Goal: Task Accomplishment & Management: Complete application form

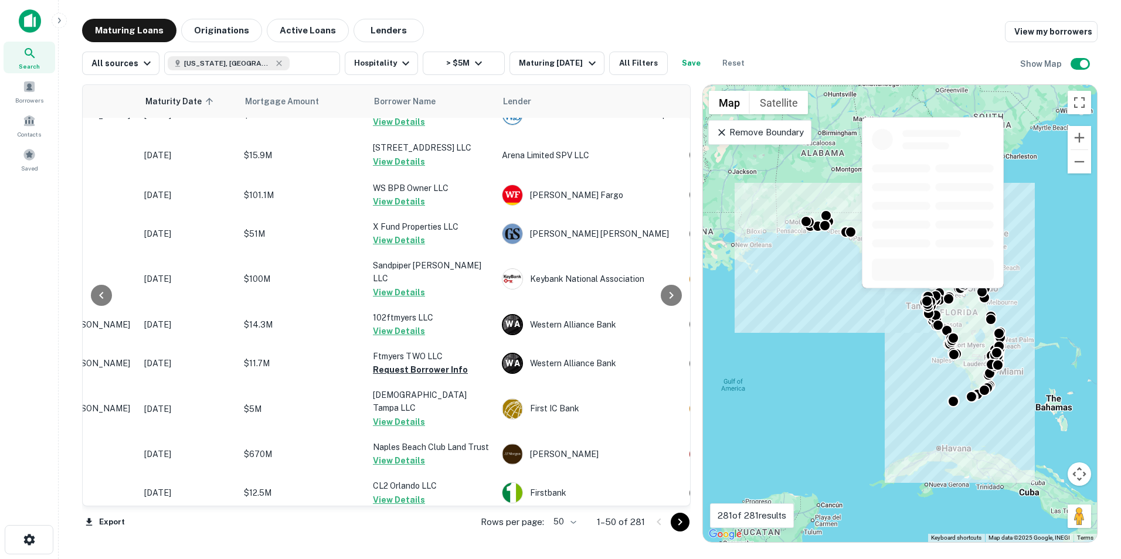
scroll to position [152, 142]
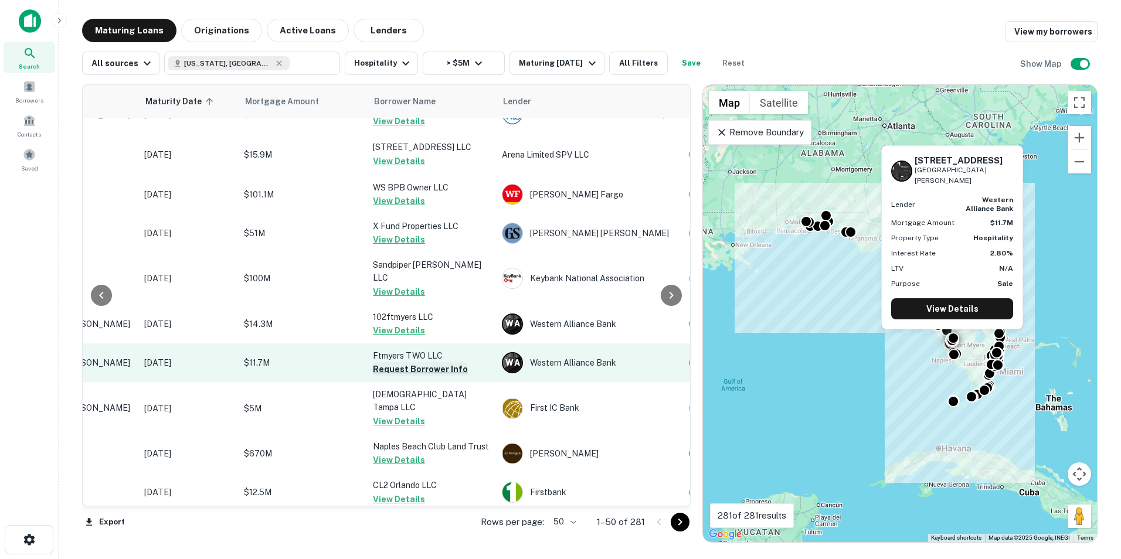
click at [401, 365] on button "Request Borrower Info" at bounding box center [420, 369] width 95 height 14
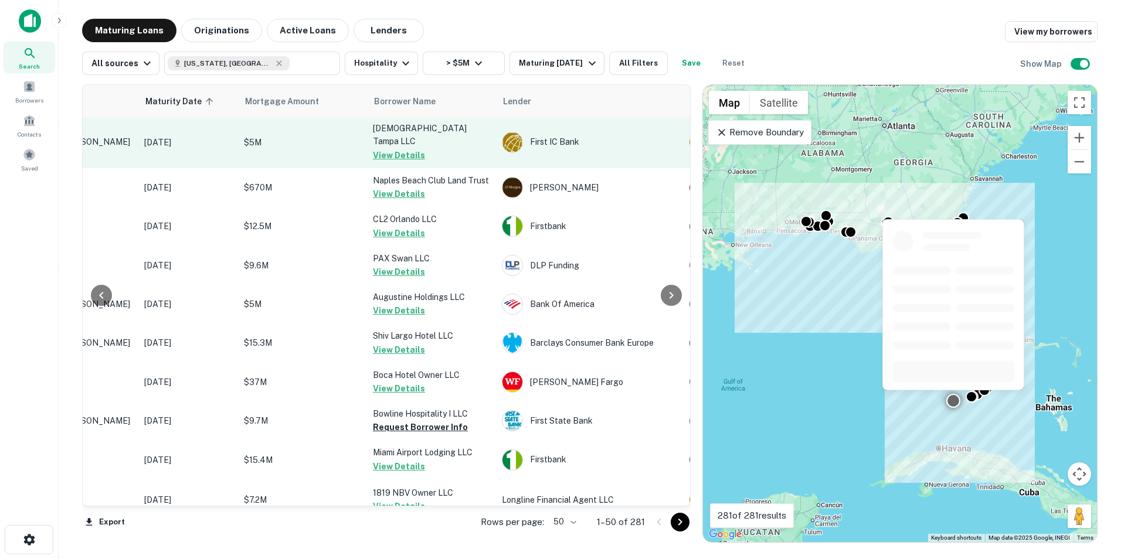
scroll to position [423, 142]
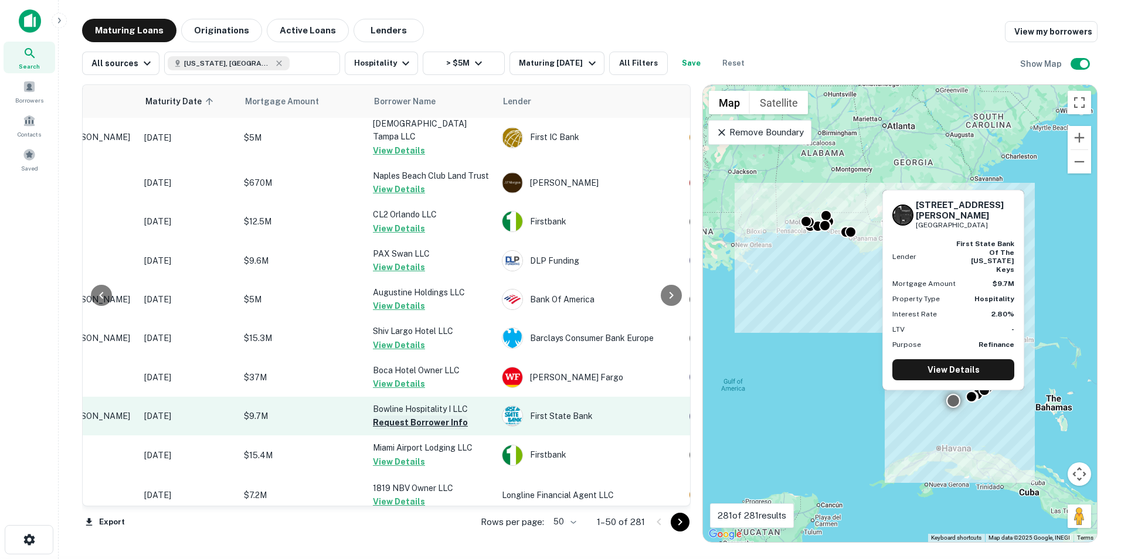
click at [431, 394] on button "Request Borrower Info" at bounding box center [420, 423] width 95 height 14
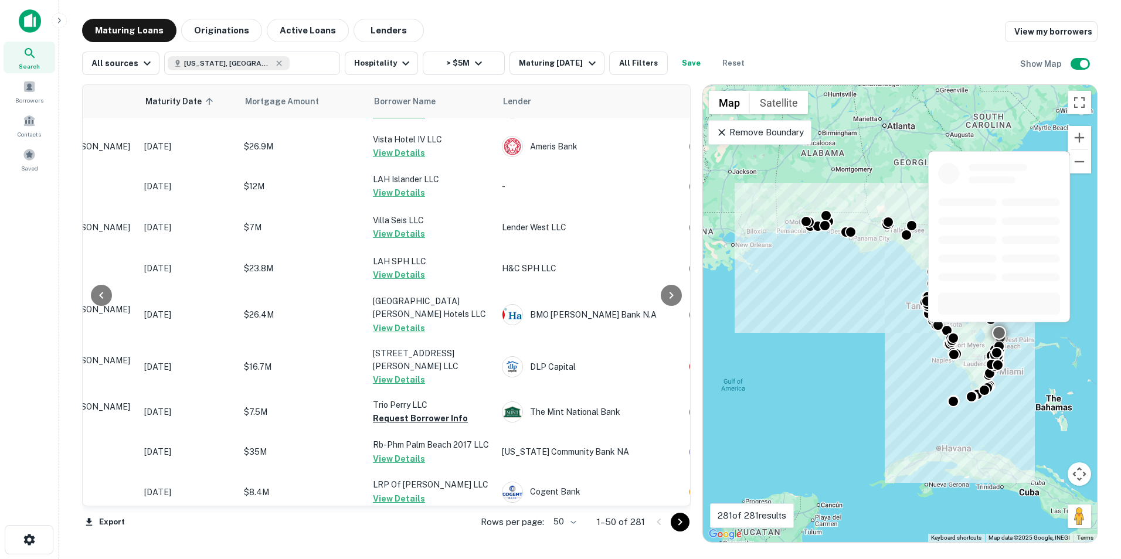
scroll to position [983, 142]
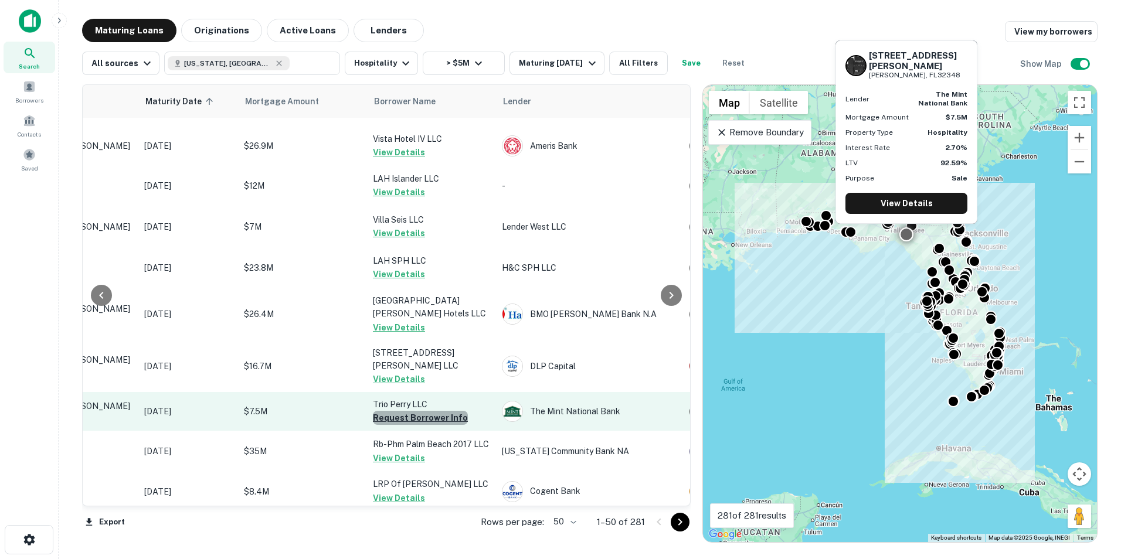
click at [427, 394] on button "Request Borrower Info" at bounding box center [420, 418] width 95 height 14
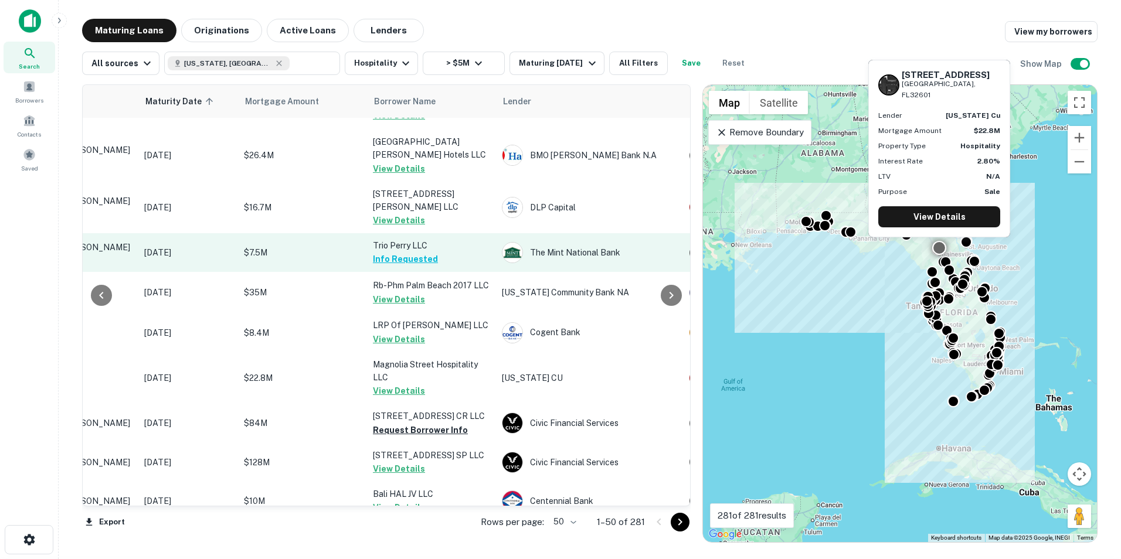
scroll to position [1141, 142]
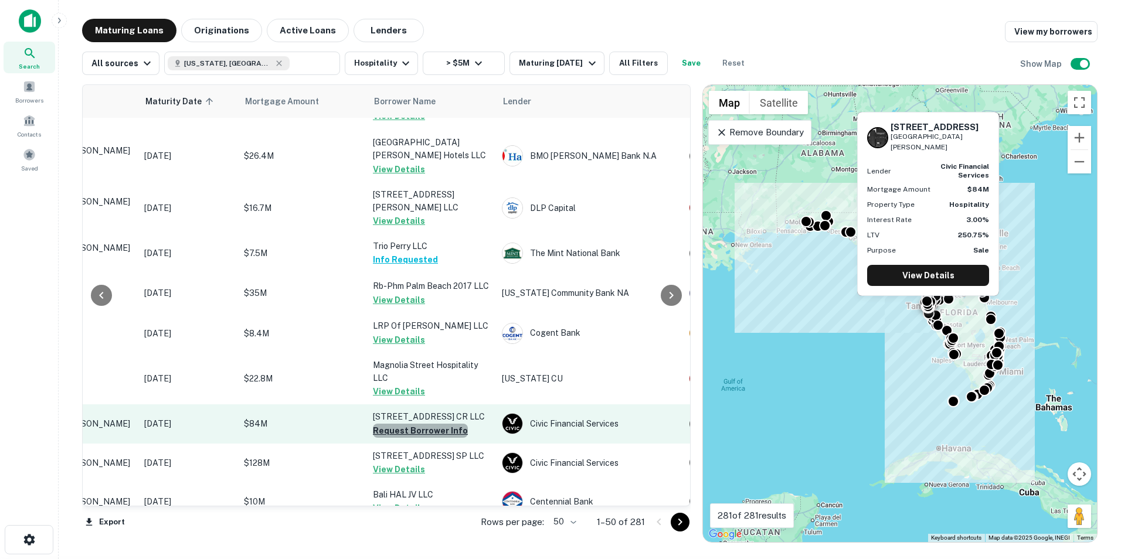
click at [438, 394] on button "Request Borrower Info" at bounding box center [420, 431] width 95 height 14
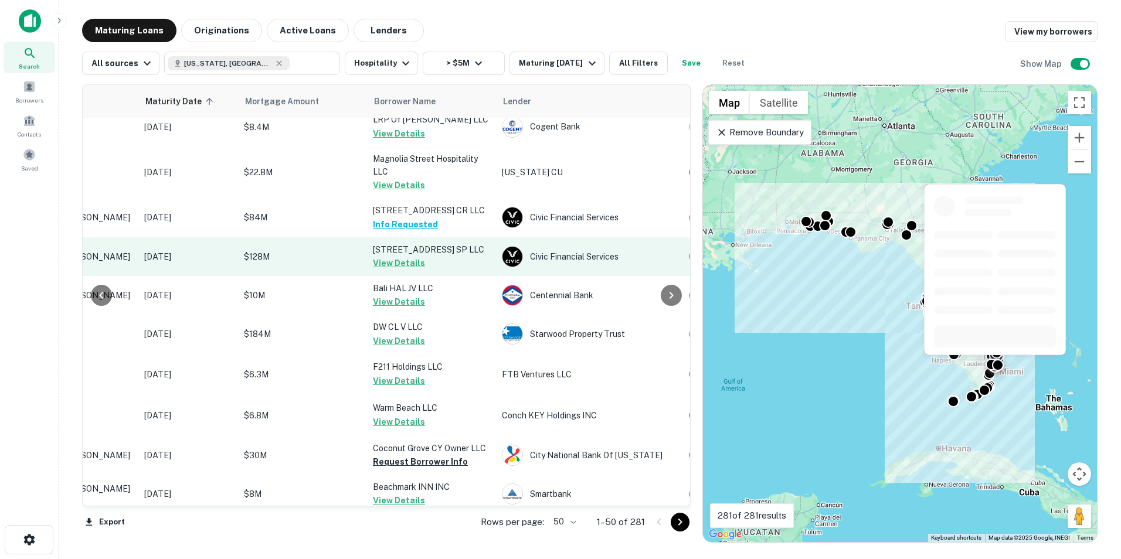
scroll to position [1367, 142]
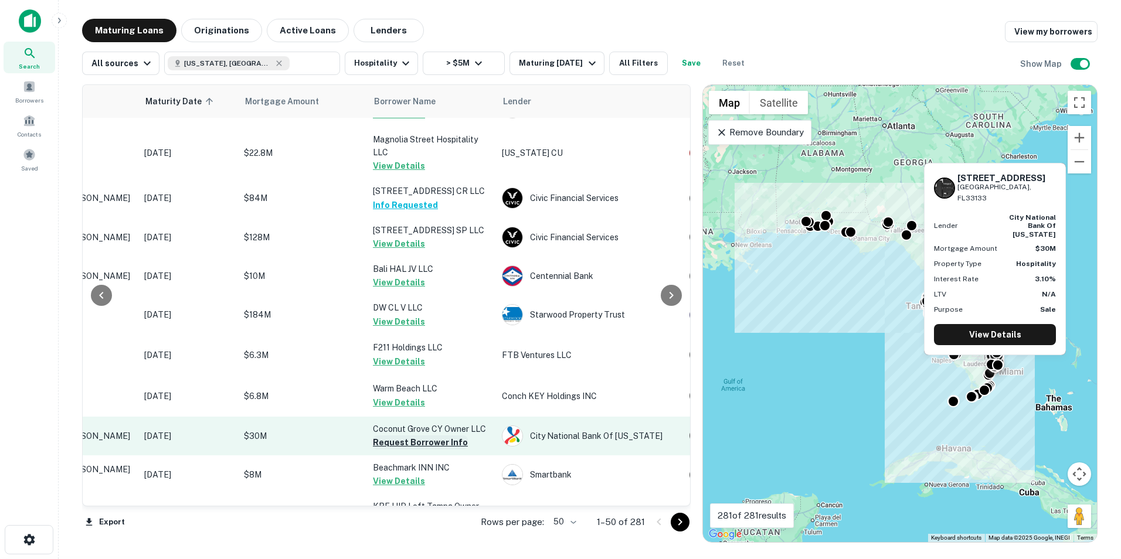
click at [441, 394] on button "Request Borrower Info" at bounding box center [420, 442] width 95 height 14
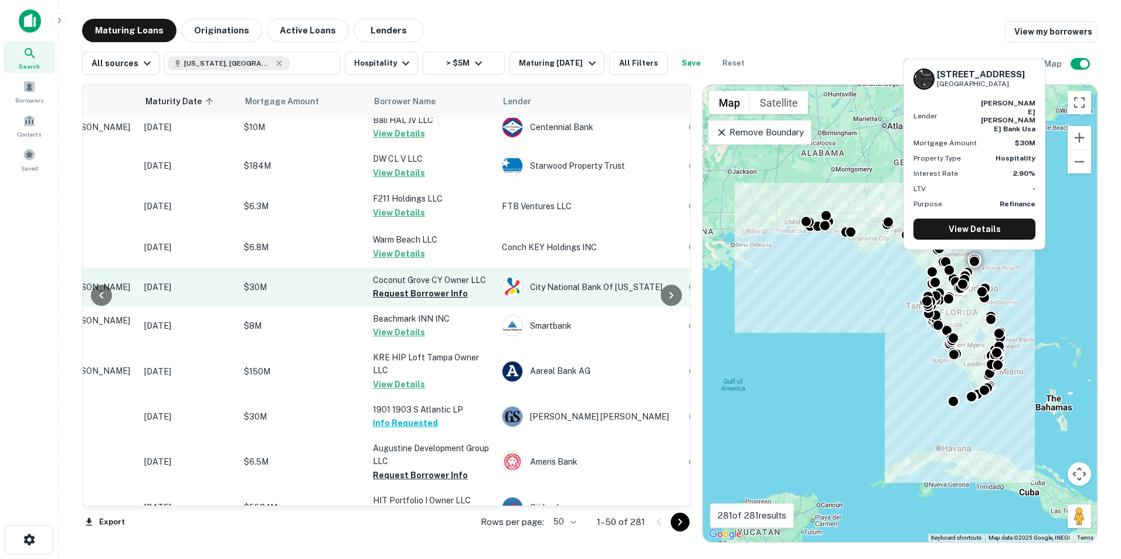
scroll to position [1516, 142]
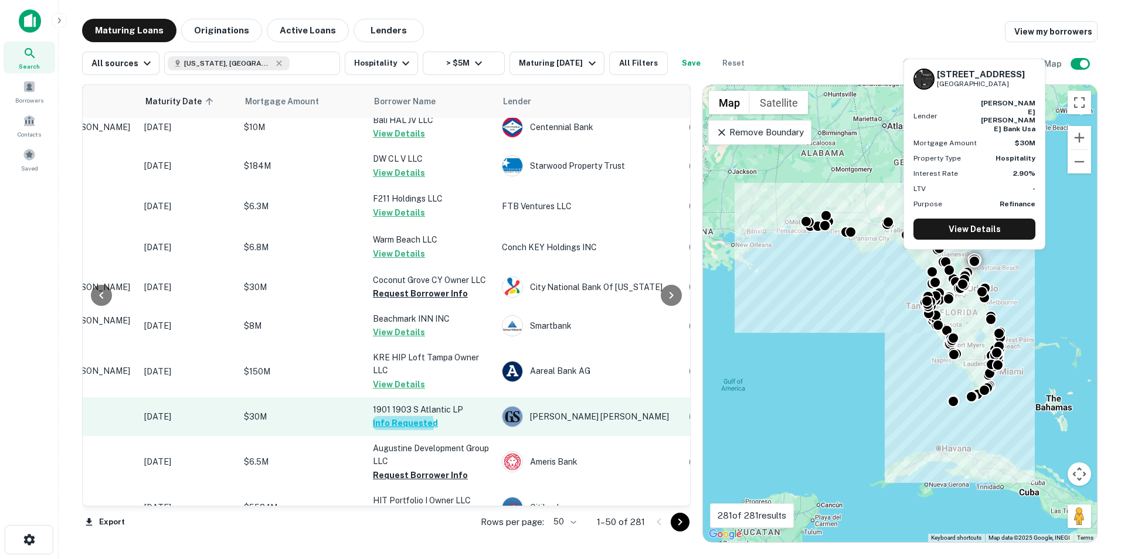
click at [402, 394] on button "Info Requested" at bounding box center [405, 423] width 65 height 14
click at [402, 394] on td "1901 1903 S Atlantic LP Info Requested" at bounding box center [431, 416] width 129 height 39
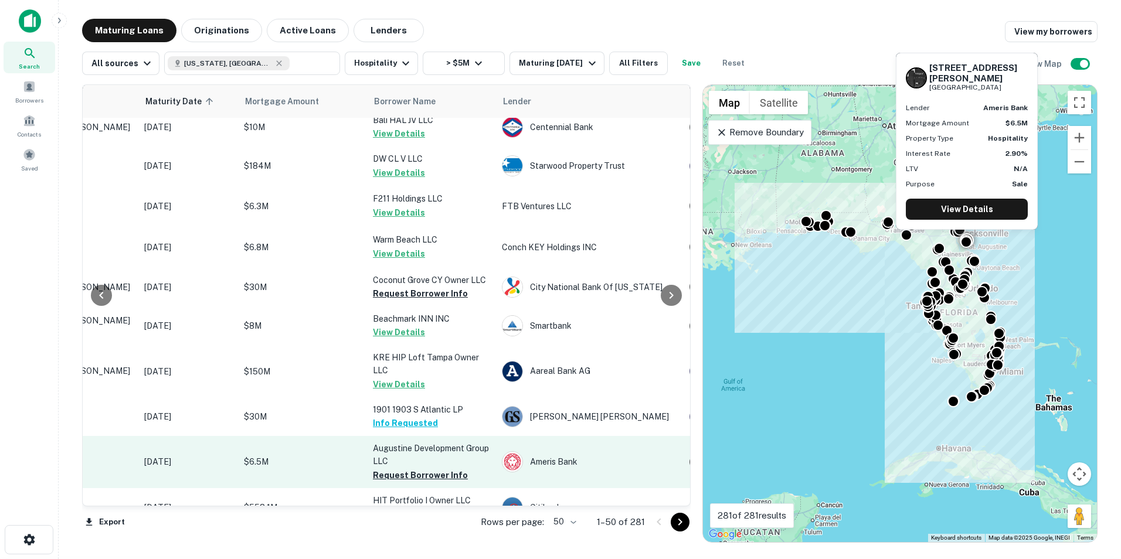
click at [453, 394] on p "Augustine Development Group LLC" at bounding box center [431, 455] width 117 height 26
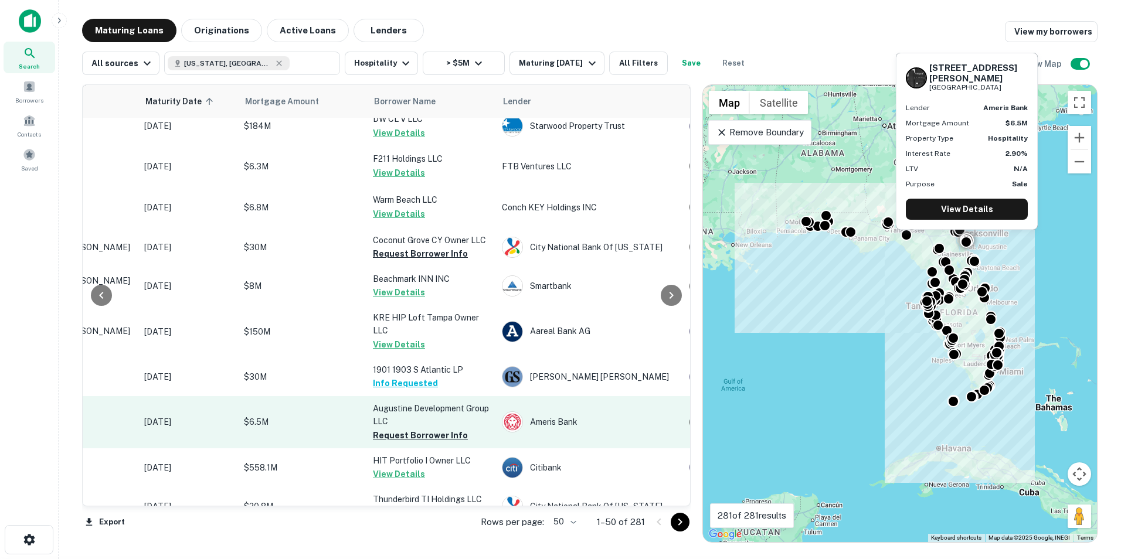
scroll to position [1556, 142]
click at [424, 394] on button "Request Borrower Info" at bounding box center [420, 435] width 95 height 14
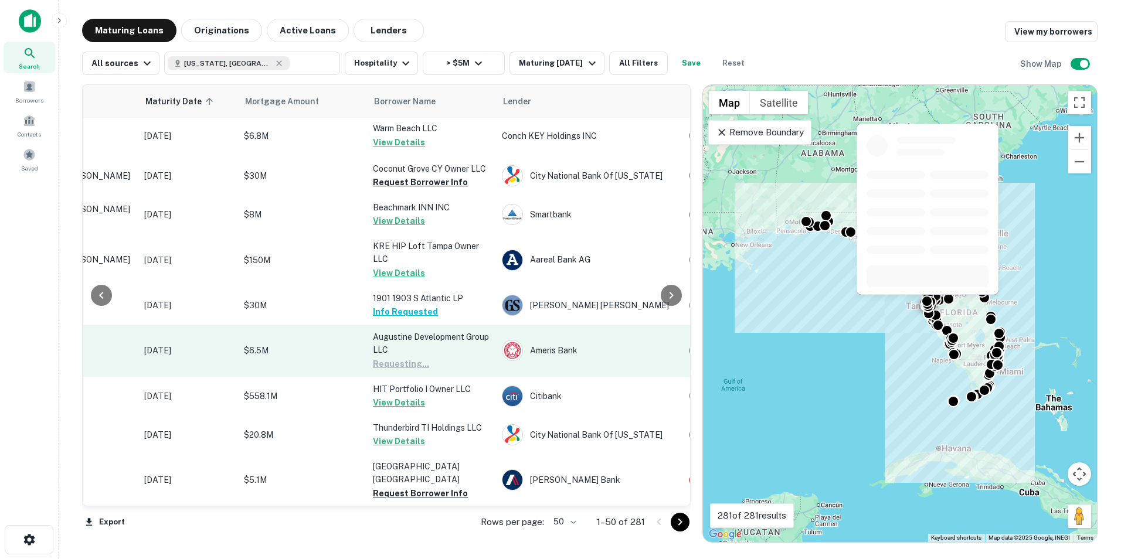
scroll to position [1629, 142]
click at [471, 394] on td "Thunderbird TI Holdings LLC View Details" at bounding box center [431, 432] width 129 height 39
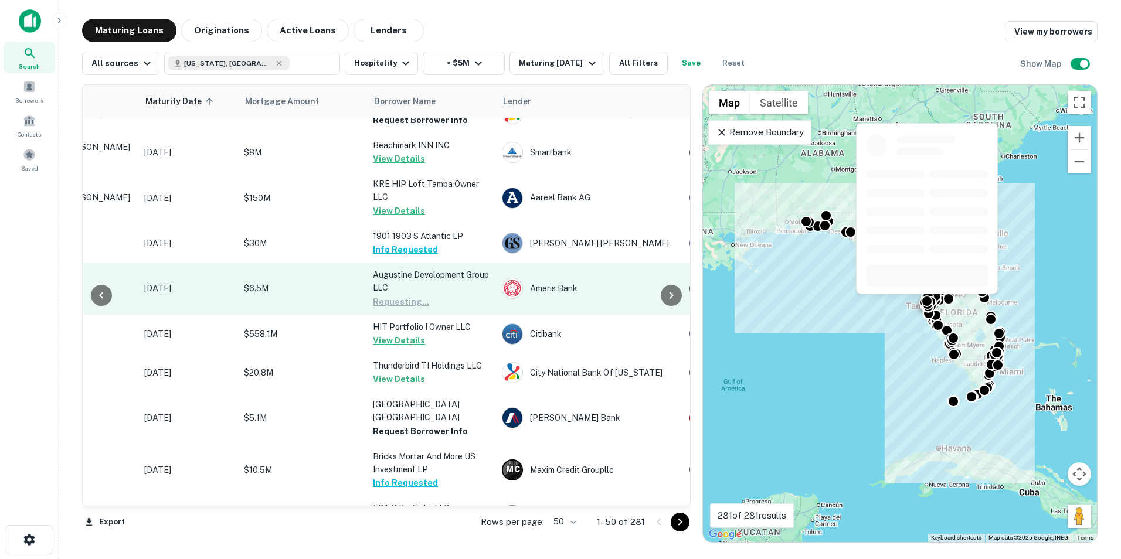
scroll to position [1690, 142]
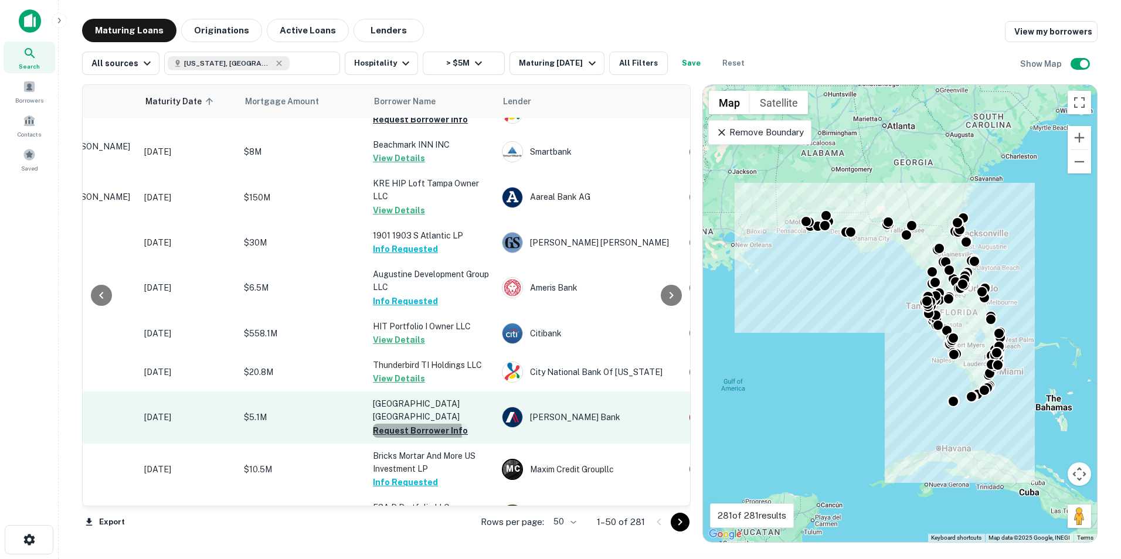
click at [410, 394] on button "Request Borrower Info" at bounding box center [420, 431] width 95 height 14
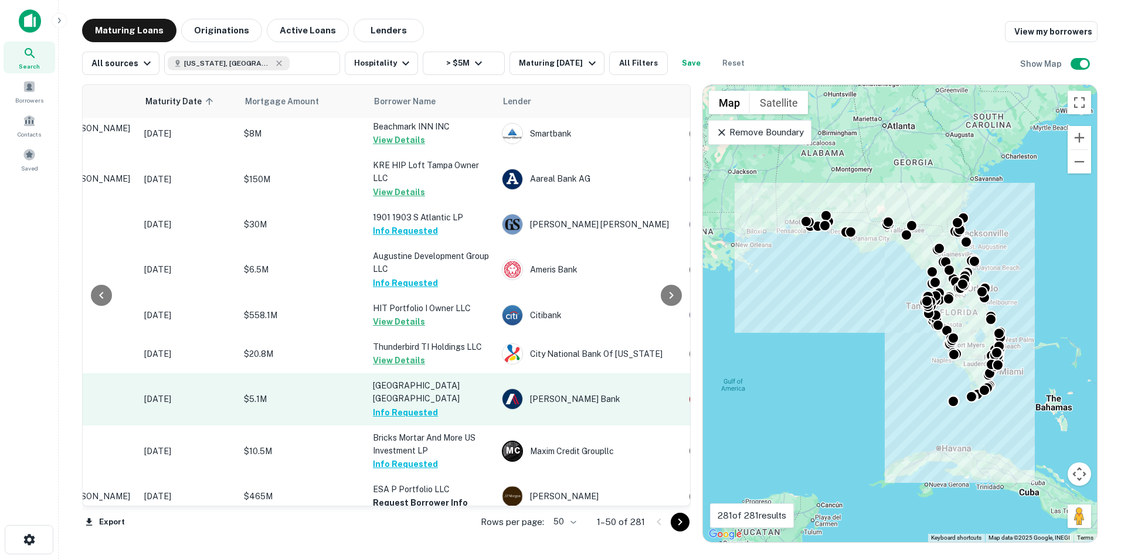
scroll to position [1708, 151]
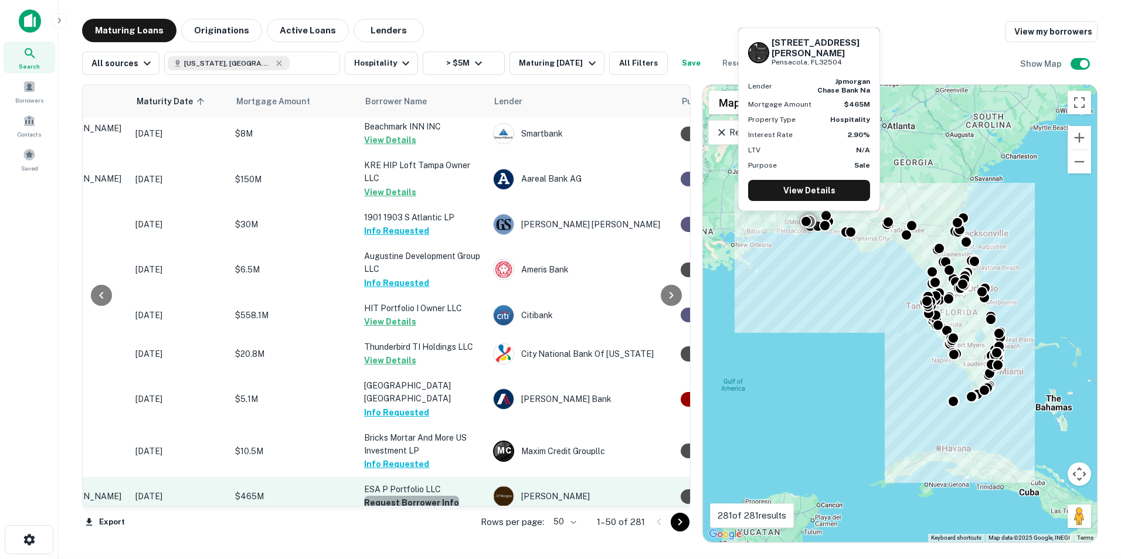
click at [413, 394] on button "Request Borrower Info" at bounding box center [411, 503] width 95 height 14
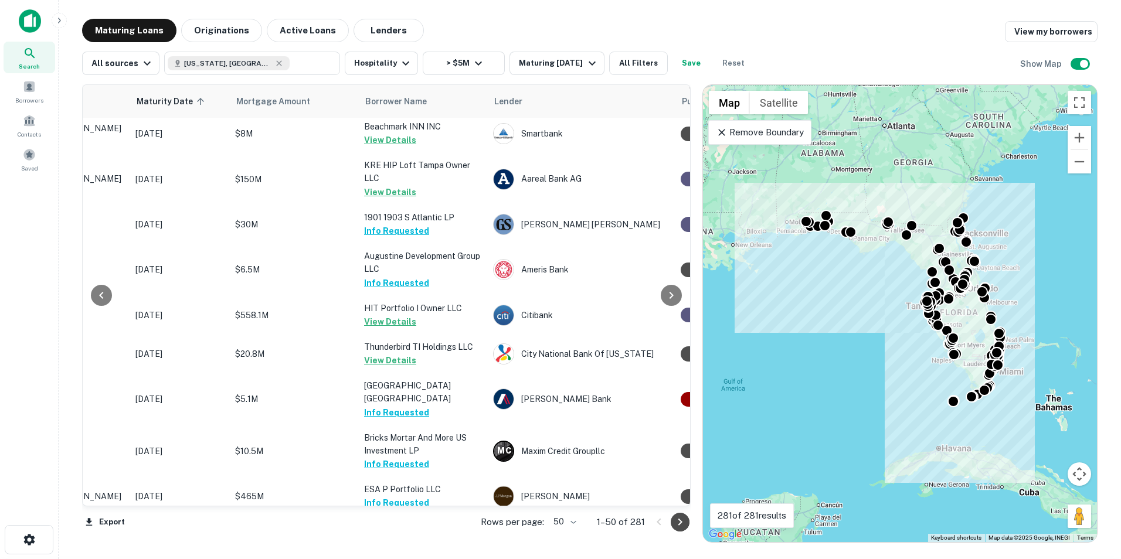
click at [682, 394] on icon "Go to next page" at bounding box center [680, 522] width 14 height 14
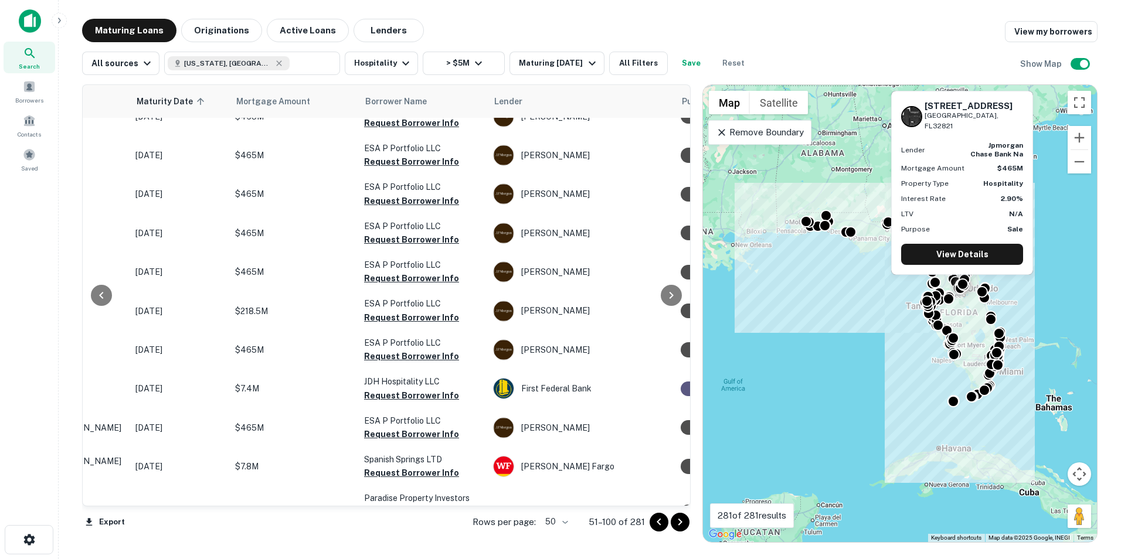
scroll to position [176, 151]
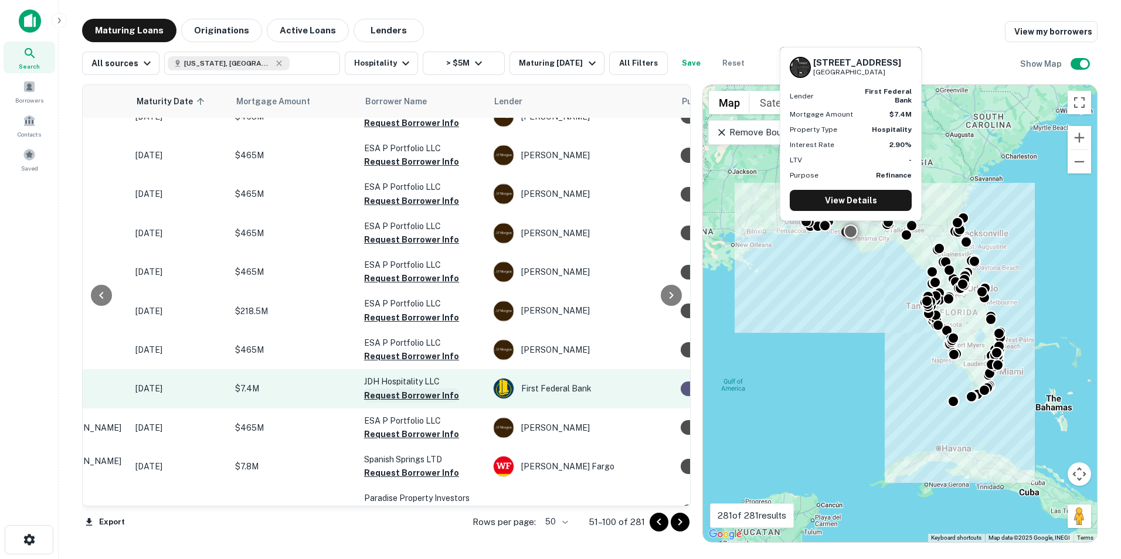
click at [423, 394] on button "Request Borrower Info" at bounding box center [411, 396] width 95 height 14
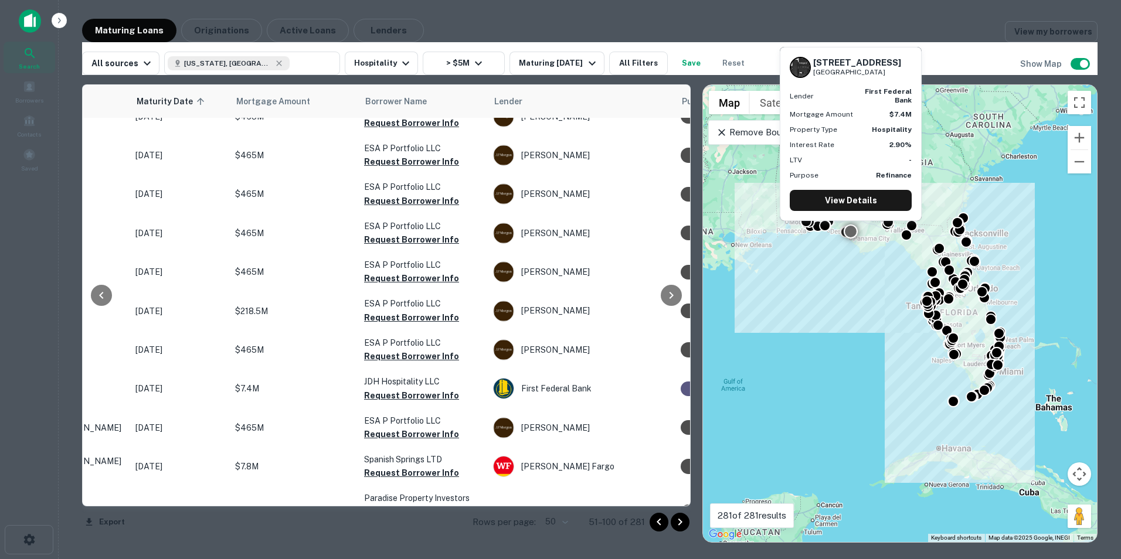
scroll to position [8, 0]
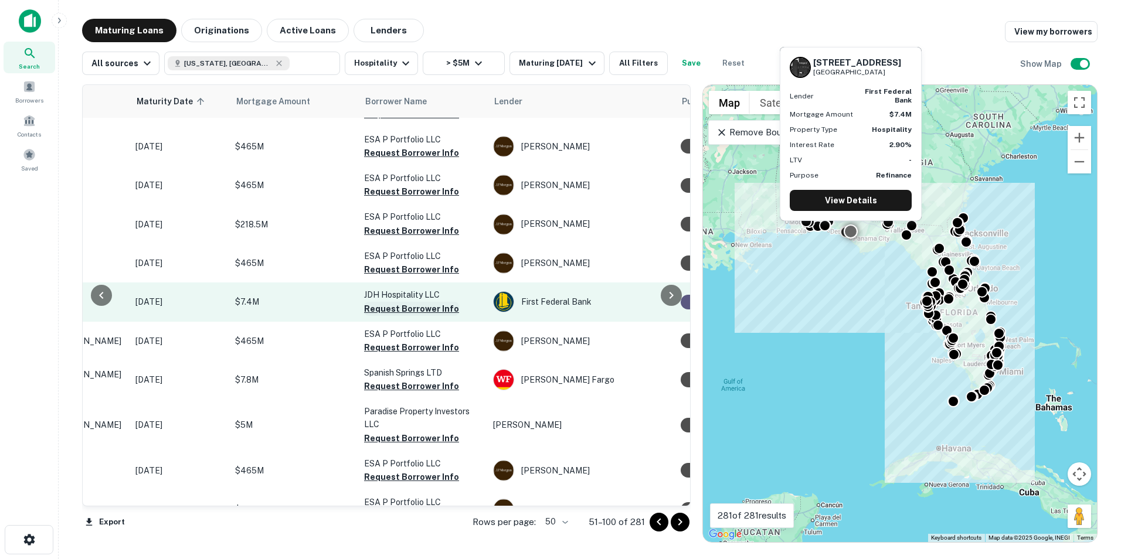
scroll to position [263, 151]
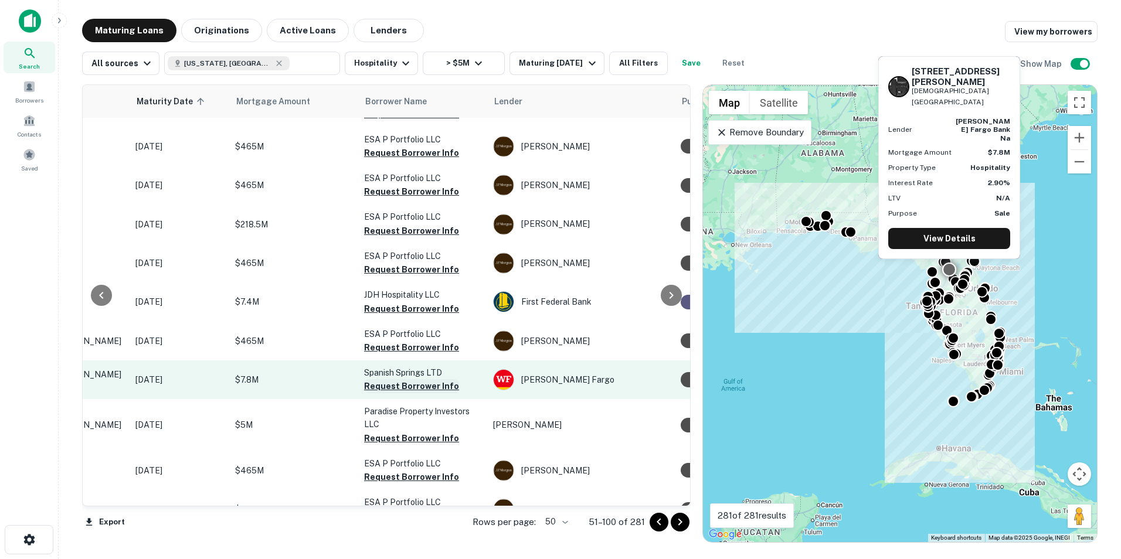
click at [410, 380] on button "Request Borrower Info" at bounding box center [411, 386] width 95 height 14
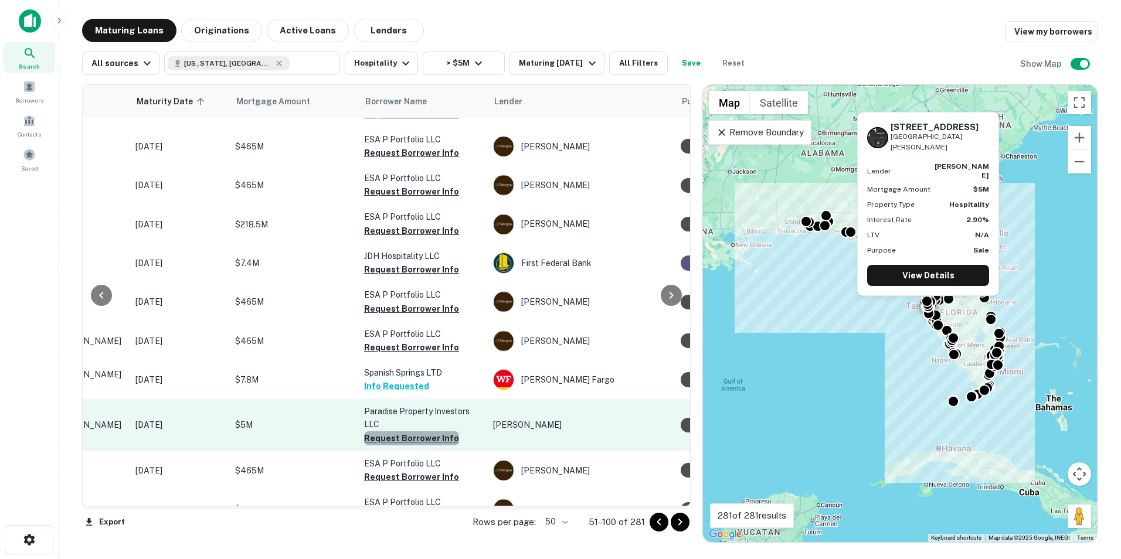
click at [423, 394] on button "Request Borrower Info" at bounding box center [411, 438] width 95 height 14
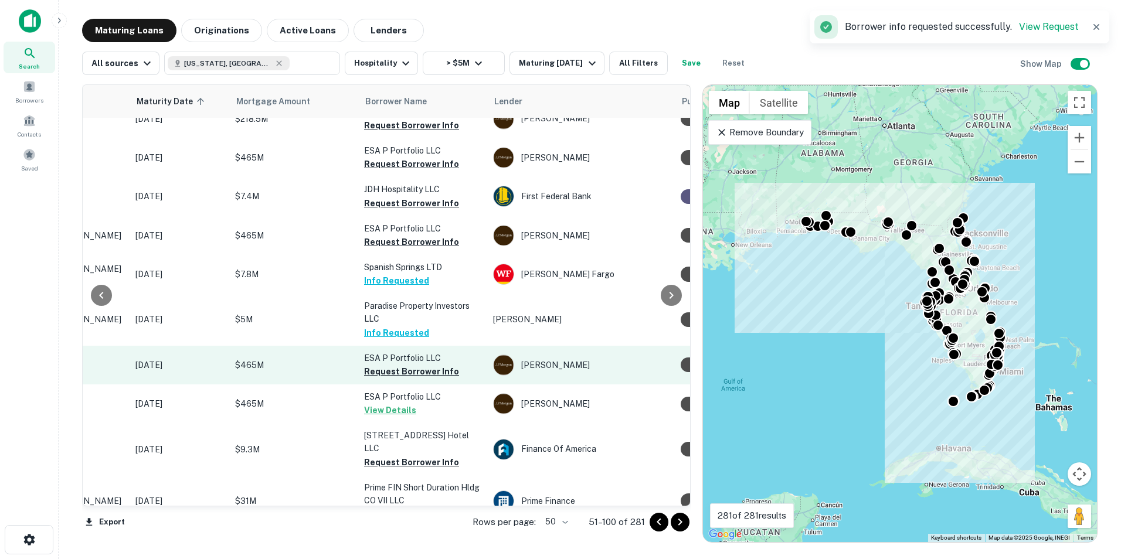
scroll to position [371, 151]
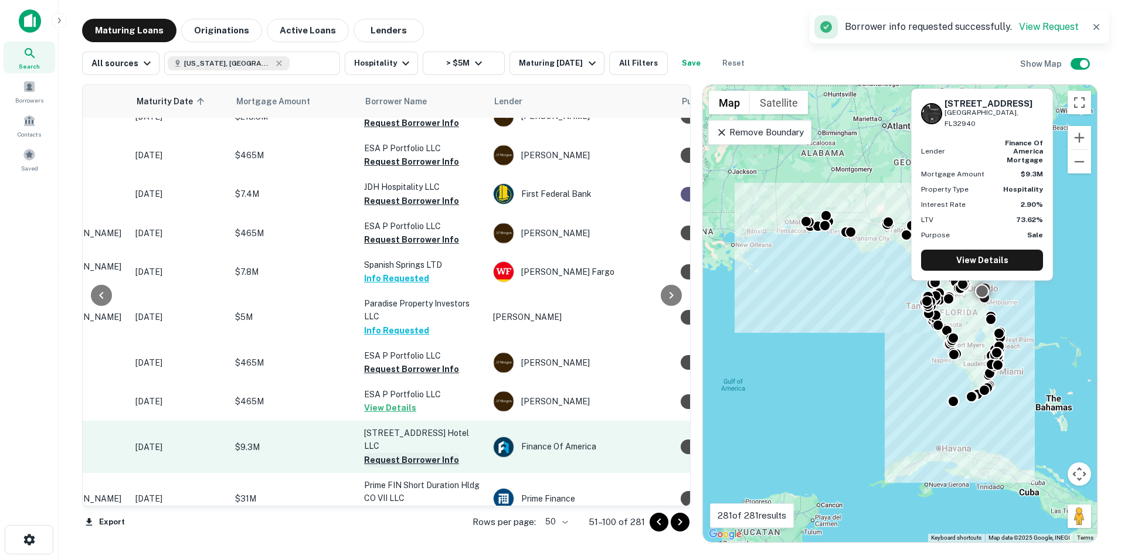
click at [431, 394] on button "Request Borrower Info" at bounding box center [411, 460] width 95 height 14
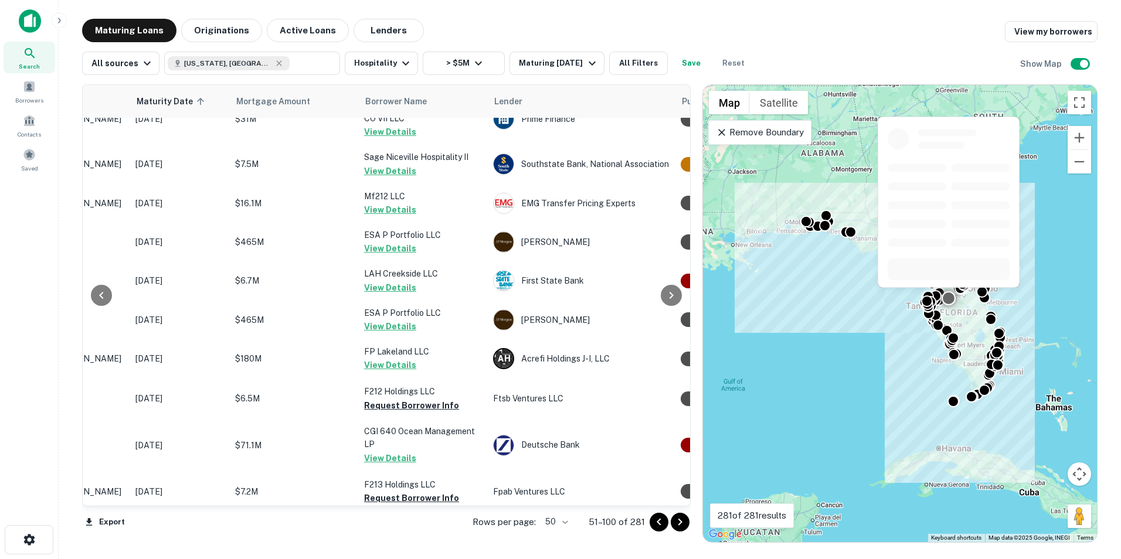
scroll to position [761, 151]
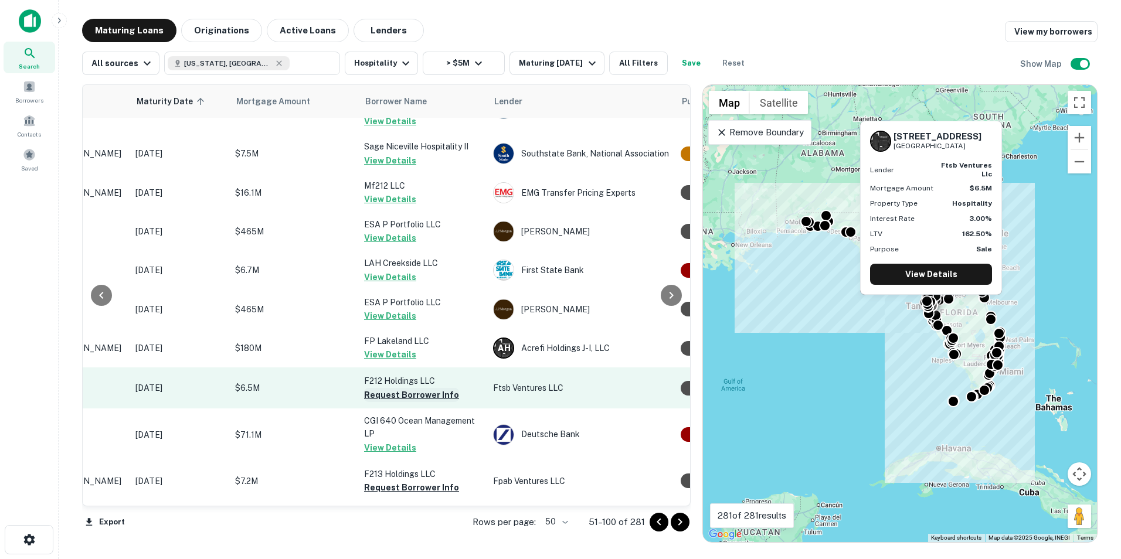
click at [413, 388] on button "Request Borrower Info" at bounding box center [411, 395] width 95 height 14
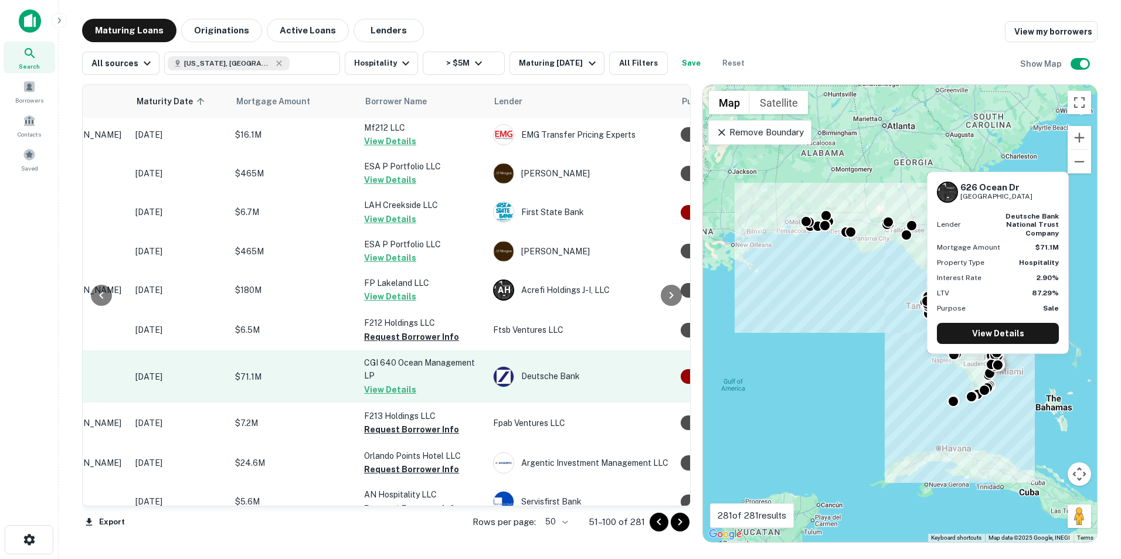
scroll to position [827, 151]
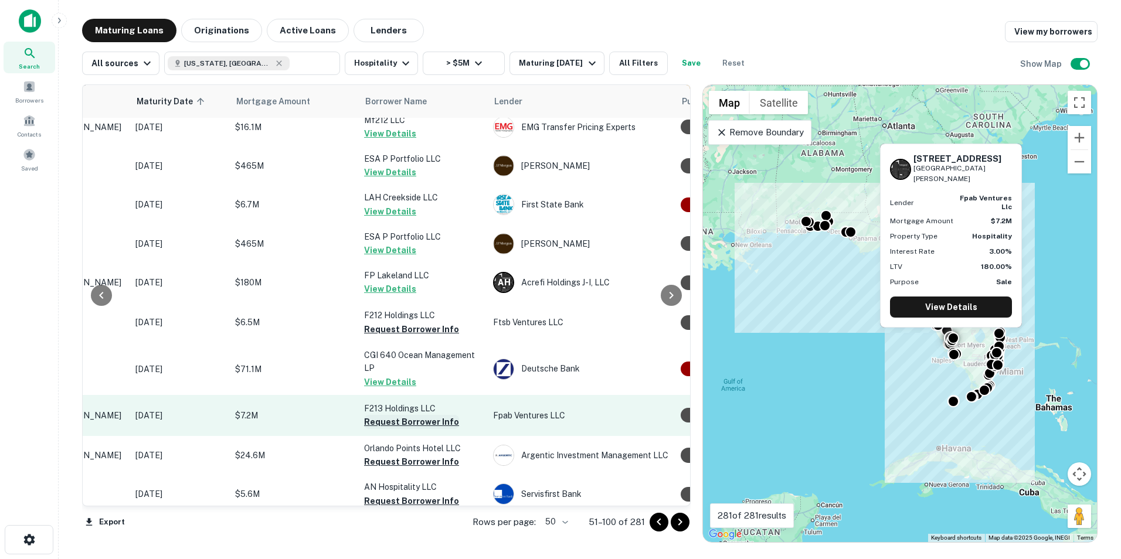
click at [424, 394] on button "Request Borrower Info" at bounding box center [411, 422] width 95 height 14
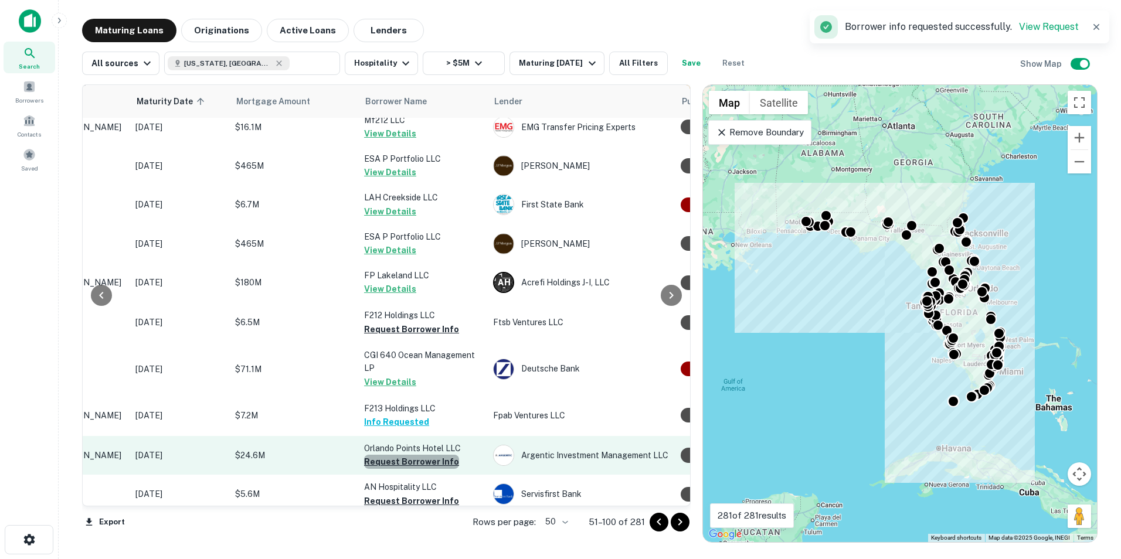
click at [423, 394] on button "Request Borrower Info" at bounding box center [411, 462] width 95 height 14
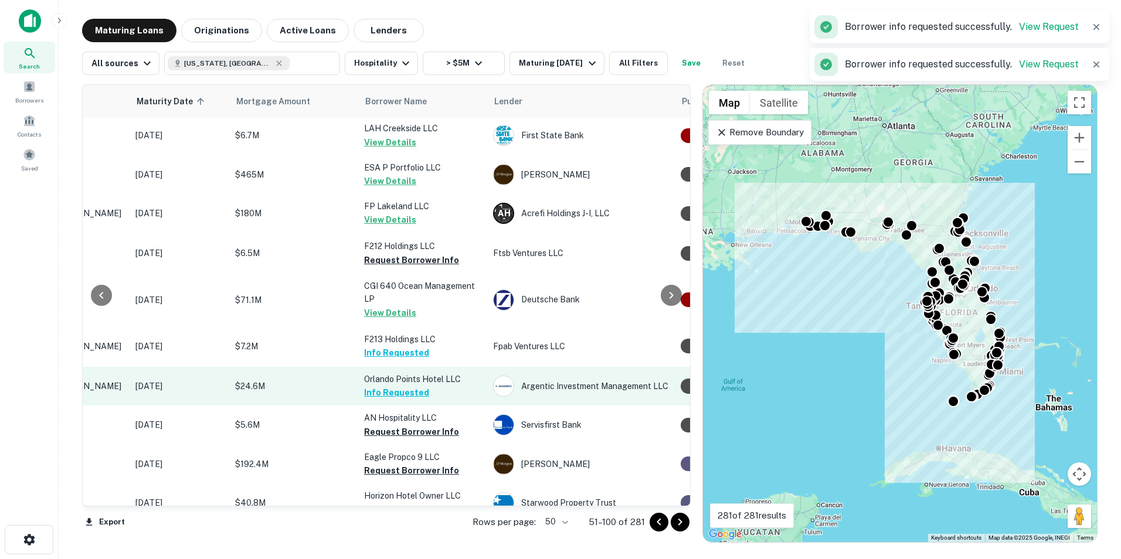
scroll to position [897, 151]
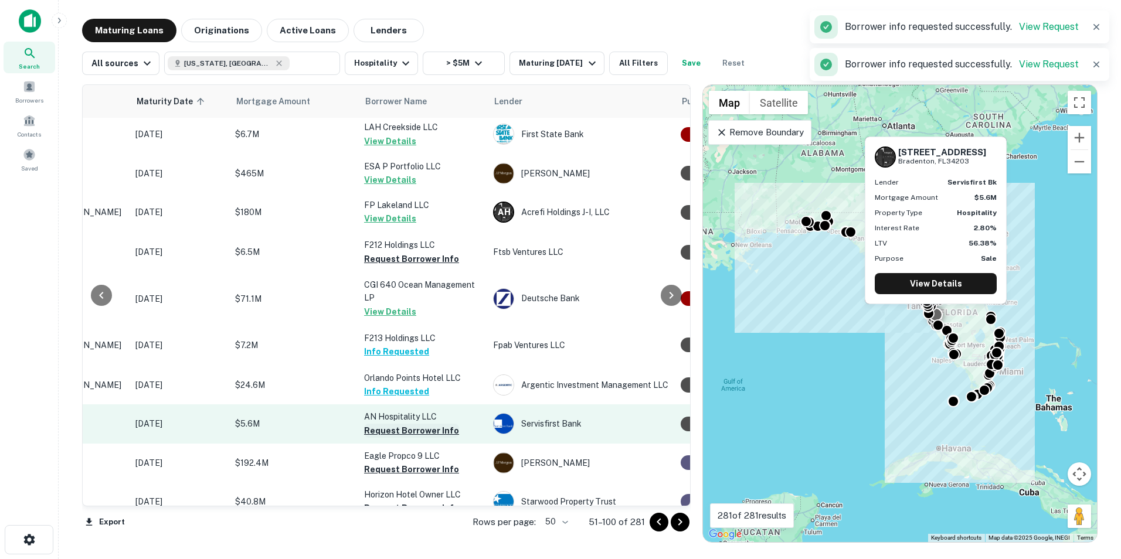
click at [412, 394] on button "Request Borrower Info" at bounding box center [411, 431] width 95 height 14
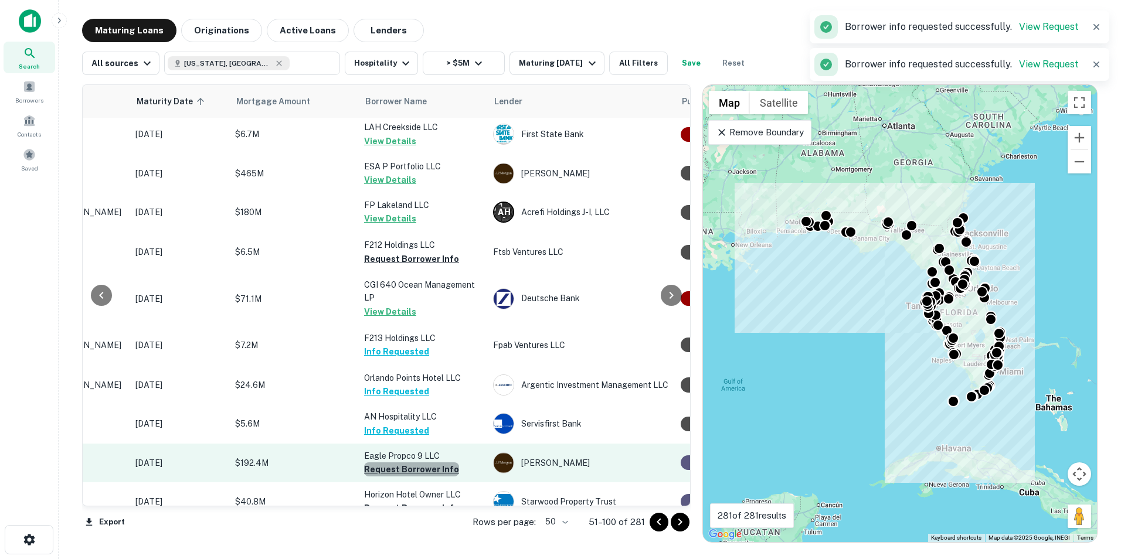
click at [413, 394] on button "Request Borrower Info" at bounding box center [411, 469] width 95 height 14
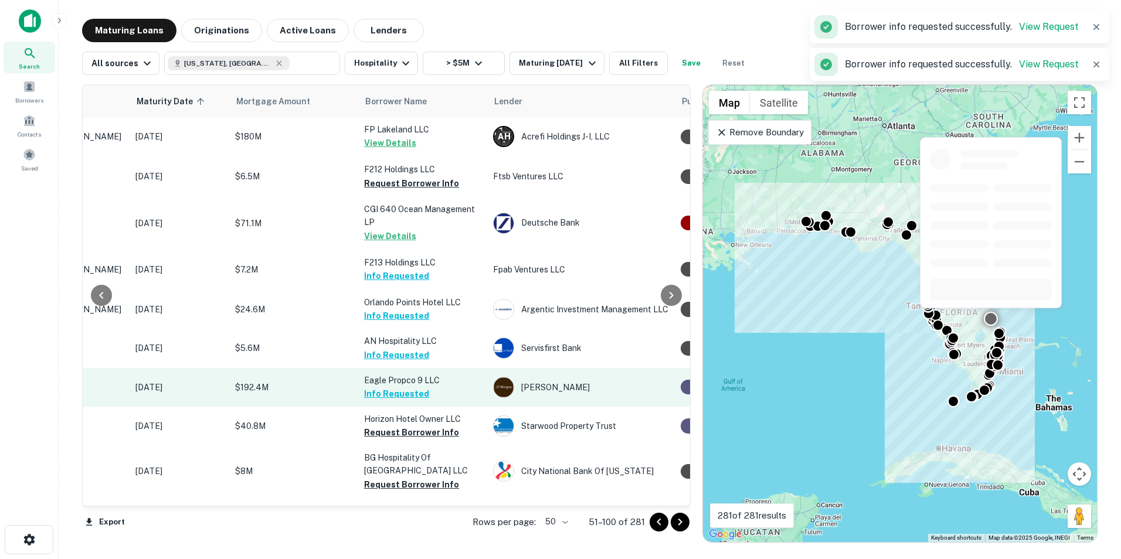
scroll to position [974, 151]
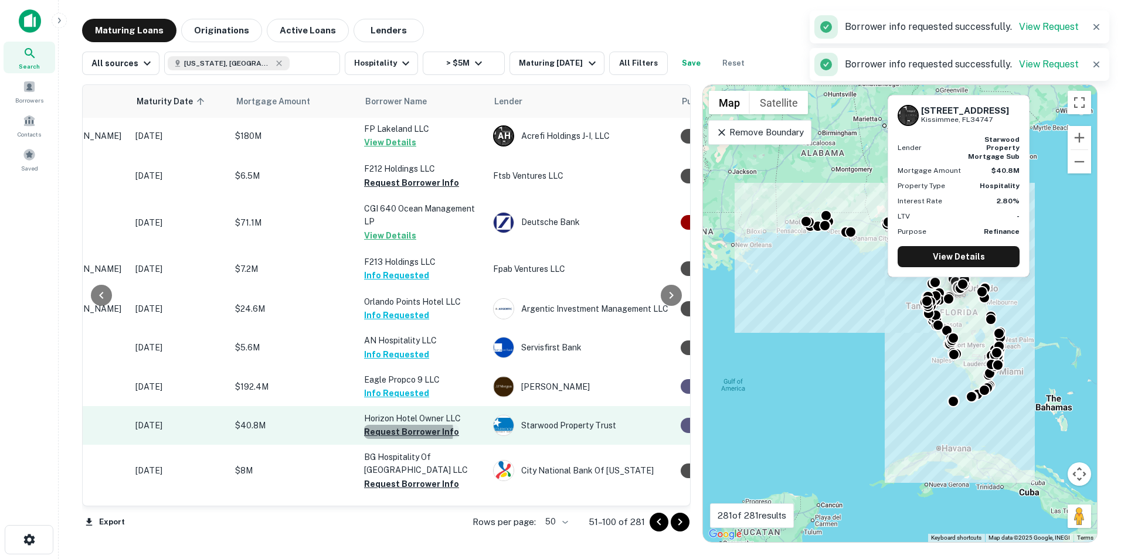
click at [406, 394] on button "Request Borrower Info" at bounding box center [411, 432] width 95 height 14
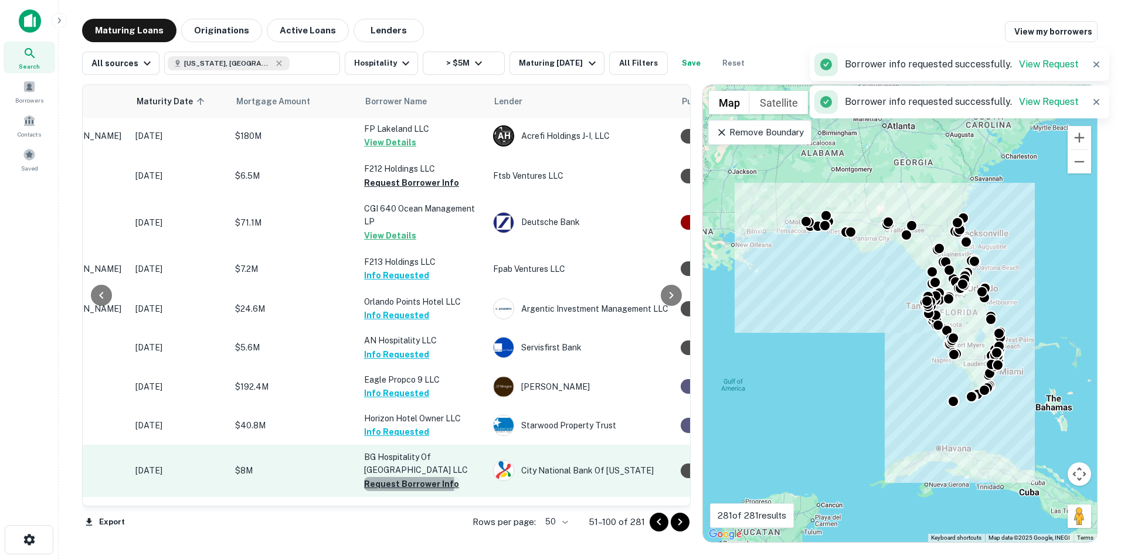
click at [409, 394] on button "Request Borrower Info" at bounding box center [411, 484] width 95 height 14
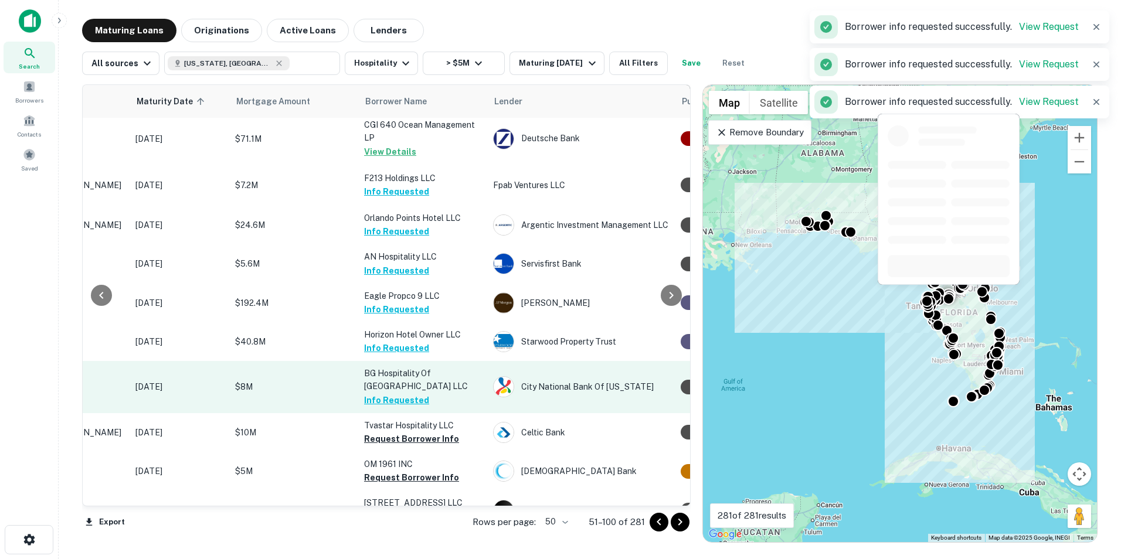
scroll to position [1097, 151]
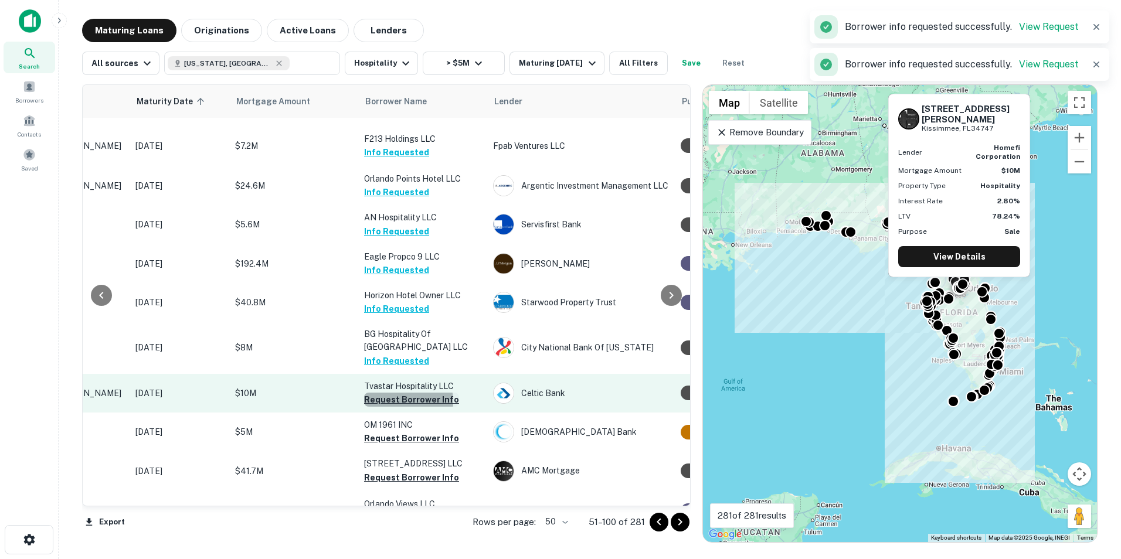
click at [396, 393] on button "Request Borrower Info" at bounding box center [411, 400] width 95 height 14
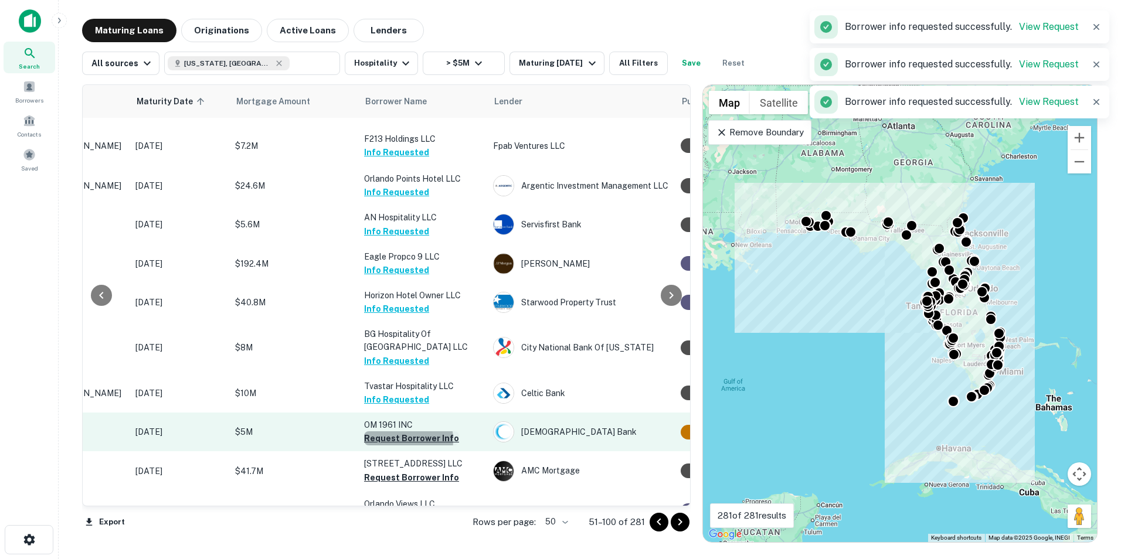
click at [400, 394] on button "Request Borrower Info" at bounding box center [411, 438] width 95 height 14
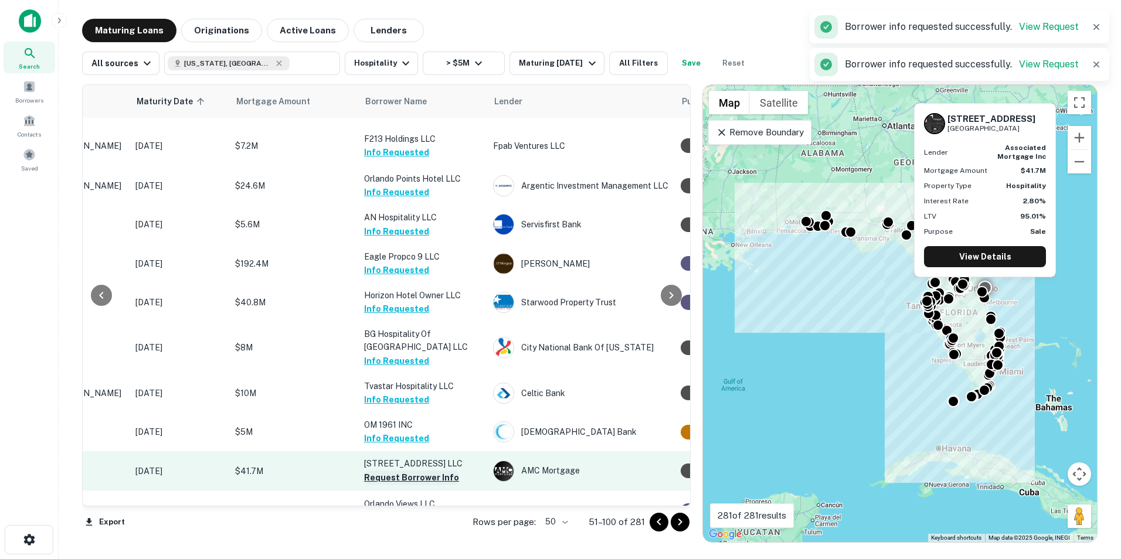
click at [395, 394] on button "Request Borrower Info" at bounding box center [411, 478] width 95 height 14
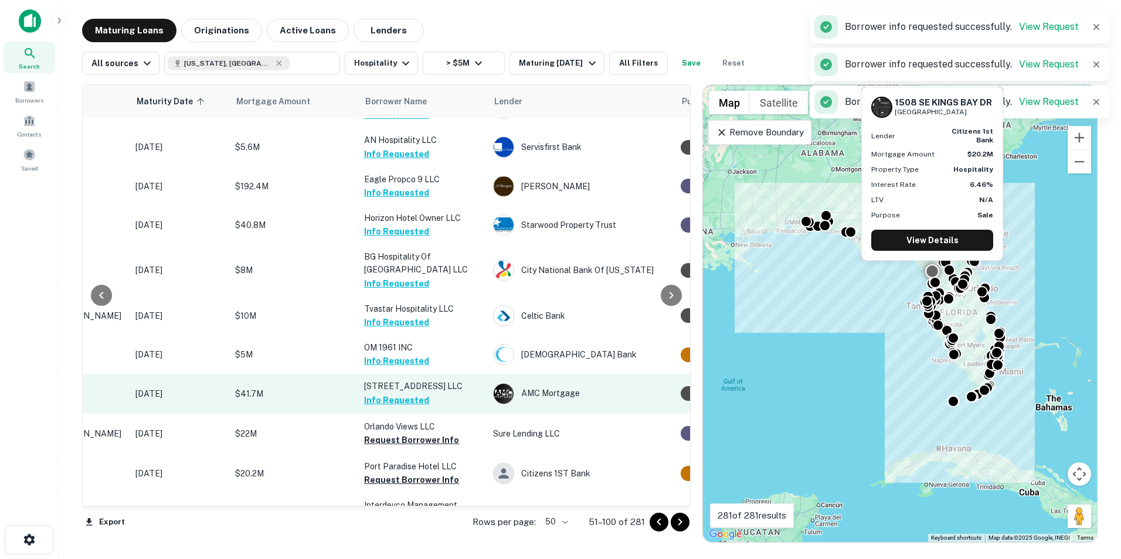
scroll to position [1189, 151]
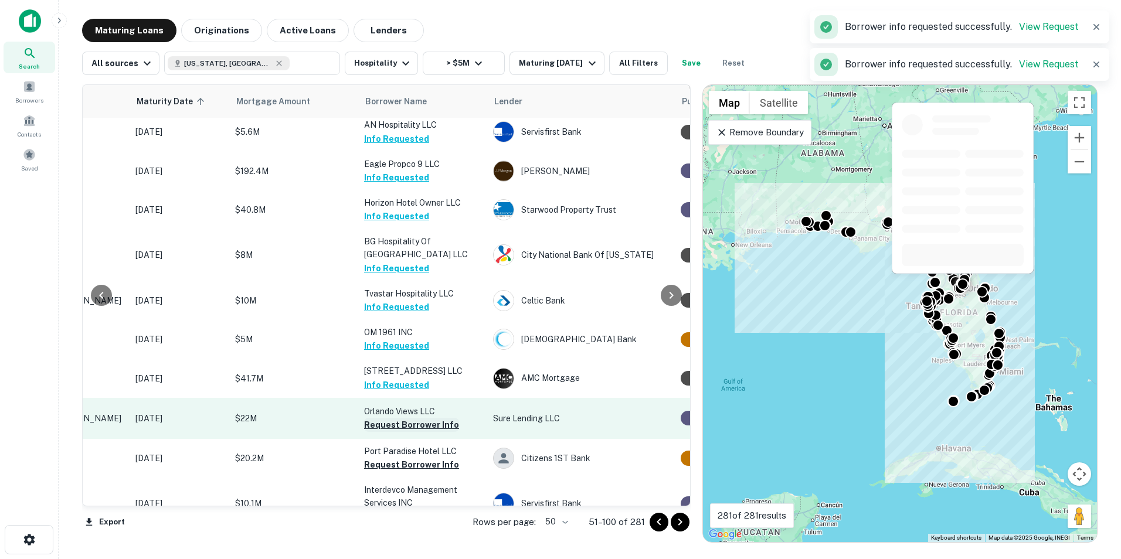
click at [390, 394] on button "Request Borrower Info" at bounding box center [411, 425] width 95 height 14
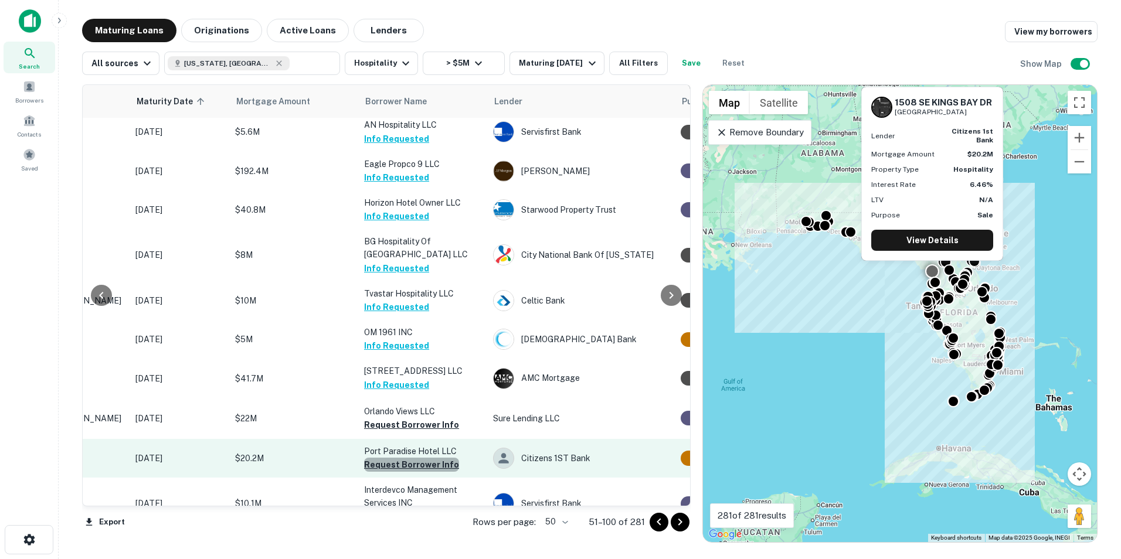
click at [413, 394] on button "Request Borrower Info" at bounding box center [411, 465] width 95 height 14
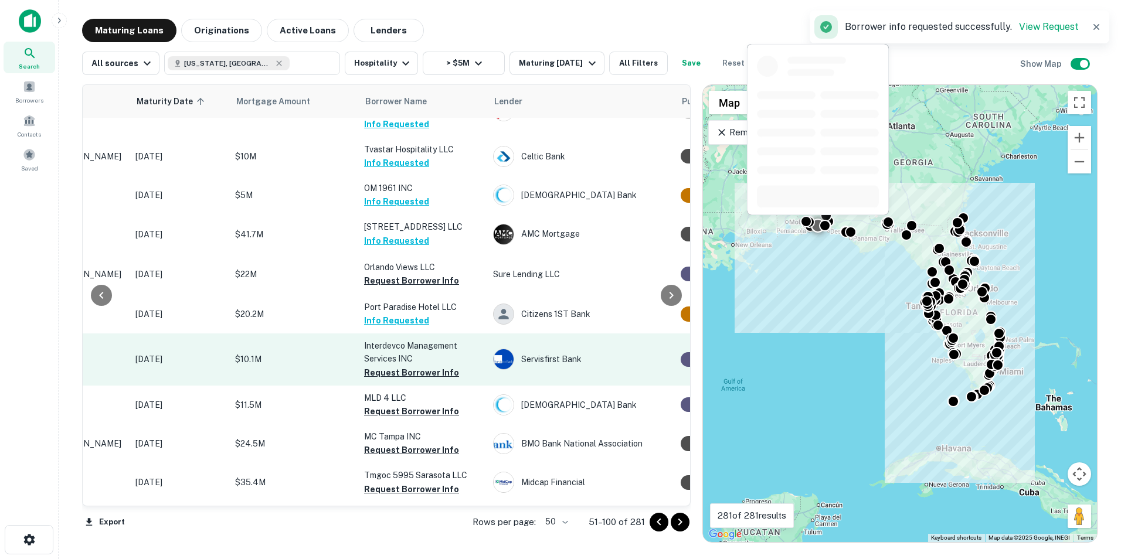
scroll to position [1362, 151]
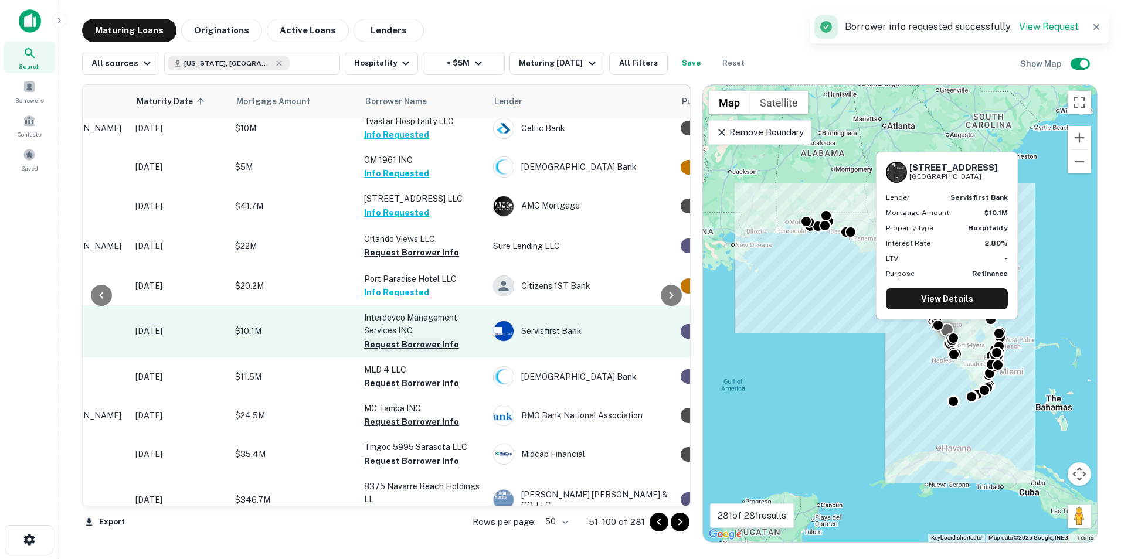
click at [408, 338] on button "Request Borrower Info" at bounding box center [411, 345] width 95 height 14
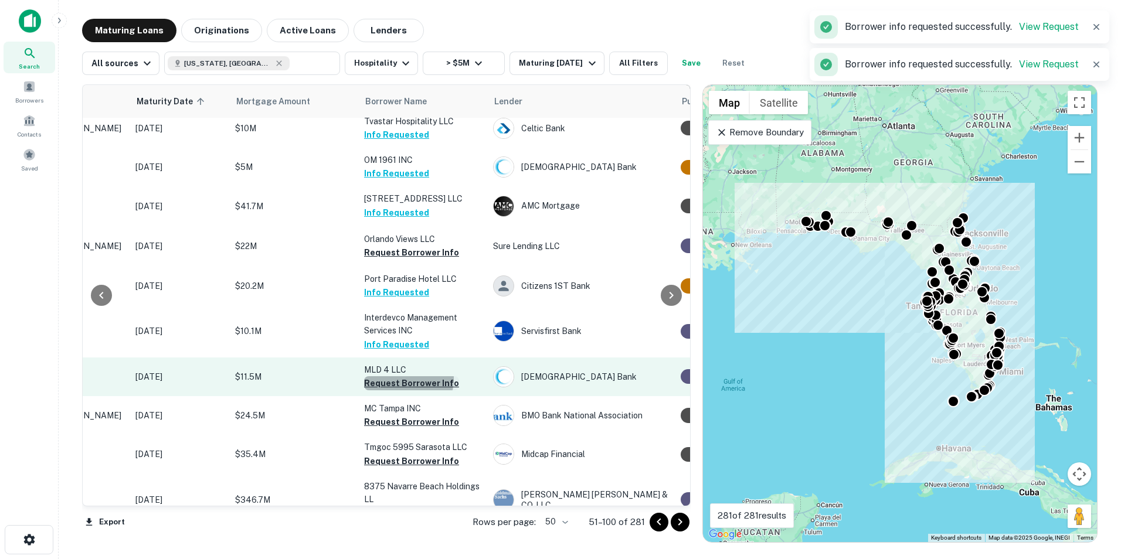
click at [405, 376] on button "Request Borrower Info" at bounding box center [411, 383] width 95 height 14
